Goal: Check status: Check status

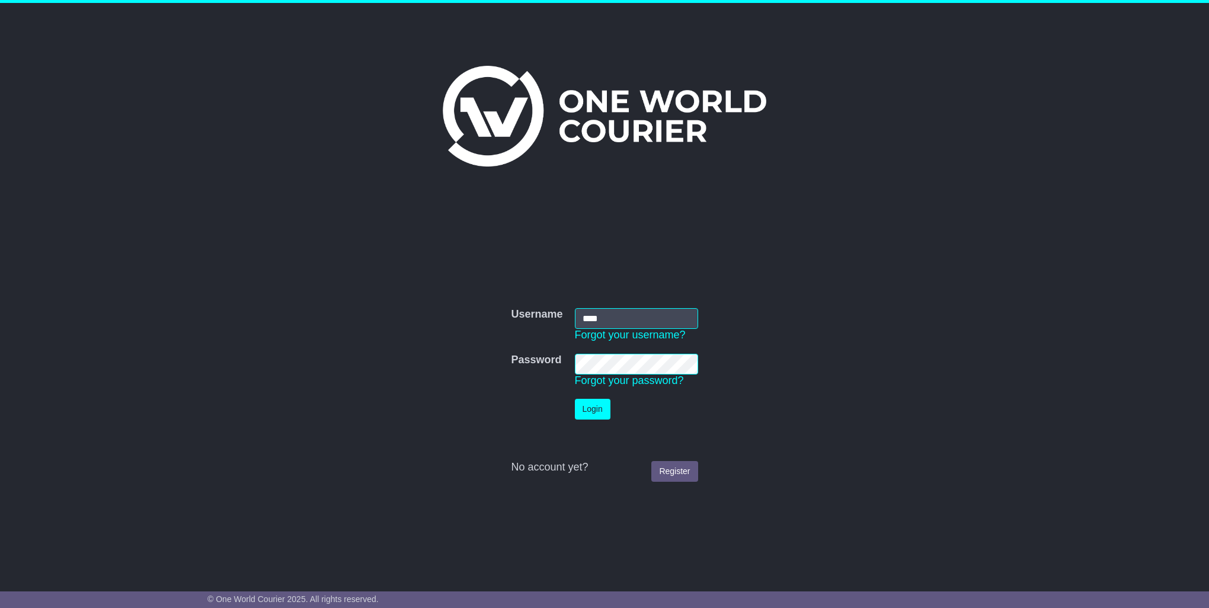
type input "****"
click at [581, 412] on button "Login" at bounding box center [593, 409] width 36 height 21
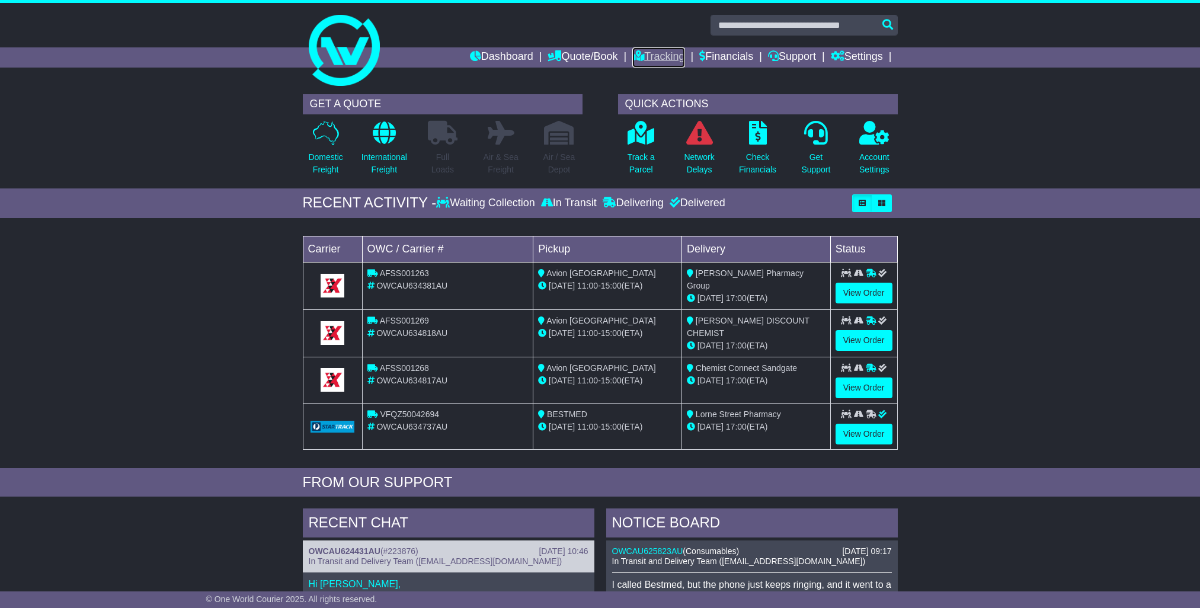
click at [651, 57] on link "Tracking" at bounding box center [658, 57] width 52 height 20
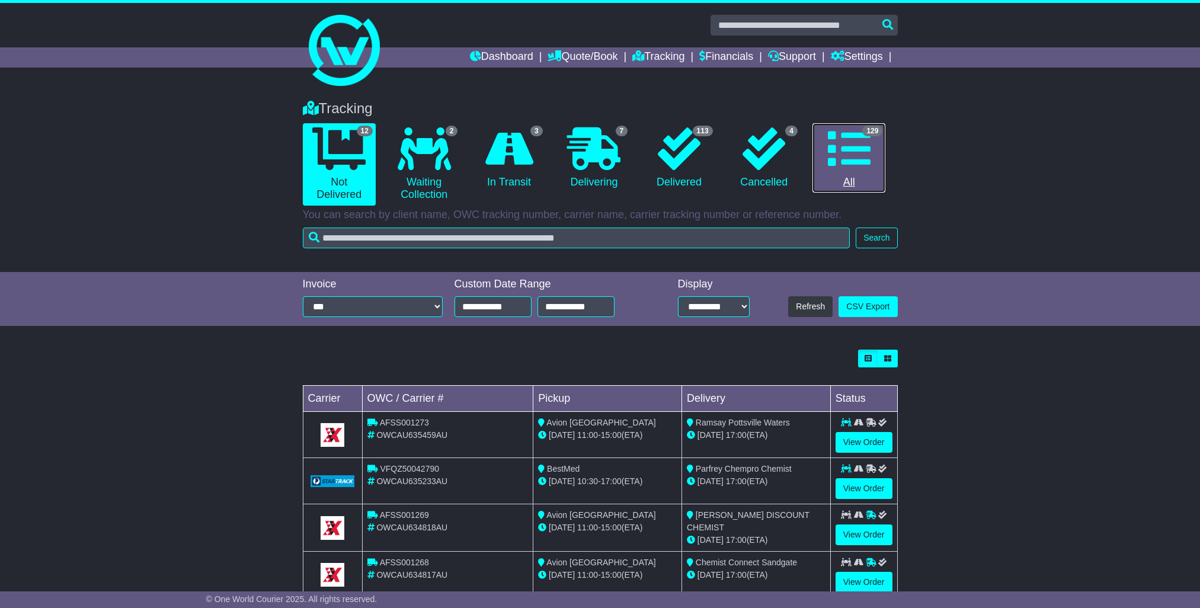
click at [828, 149] on icon at bounding box center [849, 148] width 43 height 43
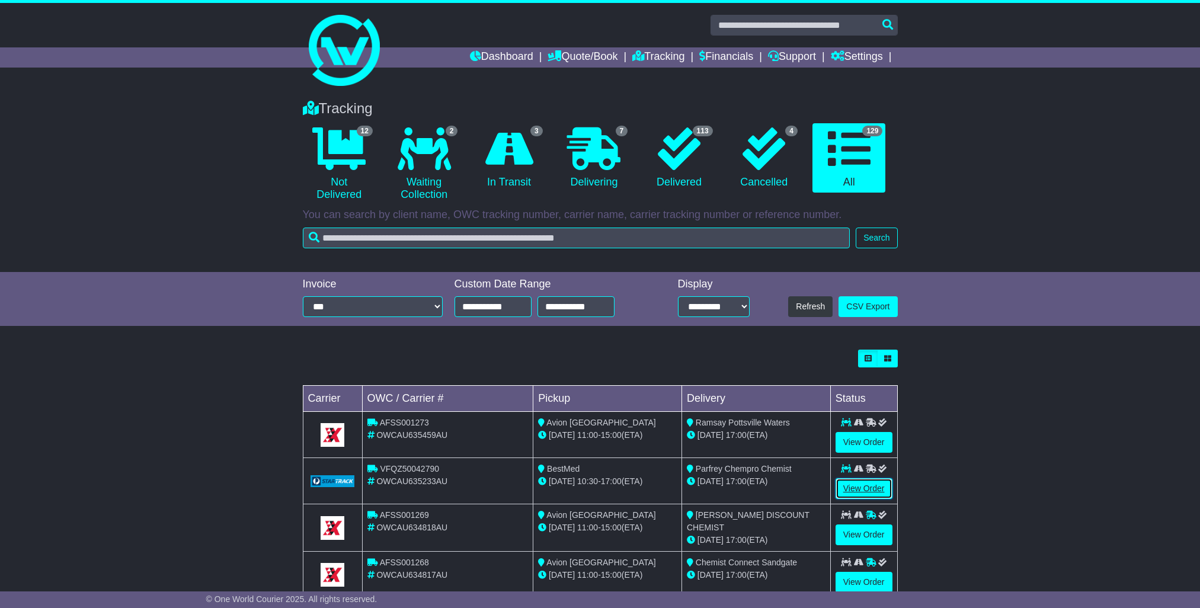
click at [865, 486] on link "View Order" at bounding box center [863, 488] width 57 height 21
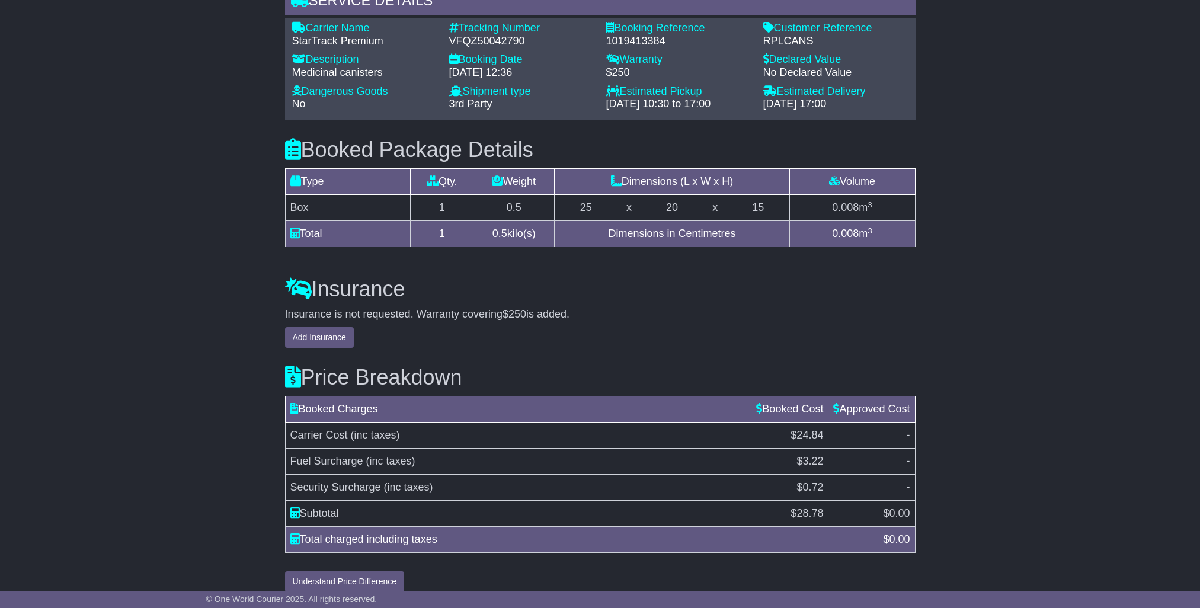
scroll to position [1020, 0]
